Goal: Find contact information: Find contact information

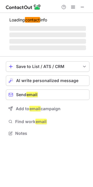
scroll to position [128, 93]
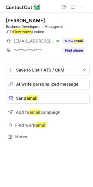
scroll to position [133, 93]
click at [9, 20] on div "Andrew Newton" at bounding box center [25, 21] width 39 height 6
click at [8, 20] on div "Andrew Newton" at bounding box center [25, 21] width 39 height 6
click at [11, 18] on div "Andrew Newton" at bounding box center [25, 21] width 39 height 6
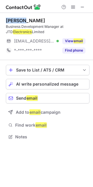
click at [11, 18] on div "Andrew Newton" at bounding box center [25, 21] width 39 height 6
click at [8, 26] on div "Business Development Manager at JTD Electronics Limited" at bounding box center [48, 29] width 84 height 11
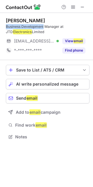
drag, startPoint x: 8, startPoint y: 26, endPoint x: 29, endPoint y: 26, distance: 21.1
click at [29, 26] on div "Business Development Manager at JTD Electronics Limited" at bounding box center [48, 29] width 84 height 11
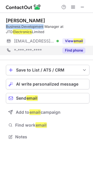
copy div "Business Development"
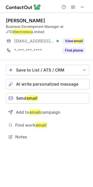
click at [9, 23] on div "Andrew Newton" at bounding box center [25, 21] width 39 height 6
click at [6, 24] on div "Business Development Manager at JTD Electronics Limited" at bounding box center [48, 29] width 84 height 11
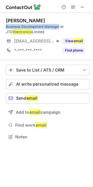
drag, startPoint x: 6, startPoint y: 24, endPoint x: 48, endPoint y: 28, distance: 42.1
click at [48, 28] on div "Business Development Manager at JTD Electronics Limited" at bounding box center [48, 29] width 84 height 11
copy div "Business Development Manager"
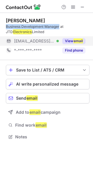
click at [72, 43] on button "View email" at bounding box center [73, 41] width 23 height 6
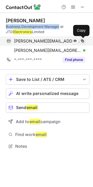
click at [83, 41] on span at bounding box center [82, 41] width 5 height 5
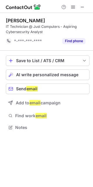
scroll to position [123, 93]
click at [7, 18] on div "[PERSON_NAME]" at bounding box center [25, 21] width 39 height 6
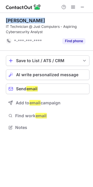
click at [7, 18] on div "[PERSON_NAME]" at bounding box center [25, 21] width 39 height 6
copy div "[PERSON_NAME]"
